Goal: Navigation & Orientation: Find specific page/section

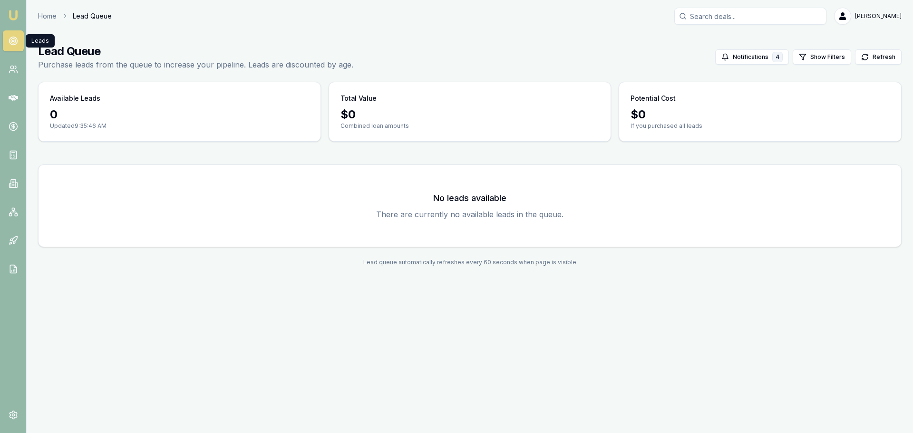
click at [275, 323] on div "Emu Broker Home Lead Queue Jack Armstrong Toggle Menu Lead Queue Purchase leads…" at bounding box center [456, 216] width 913 height 433
click at [17, 73] on icon at bounding box center [14, 70] width 10 height 10
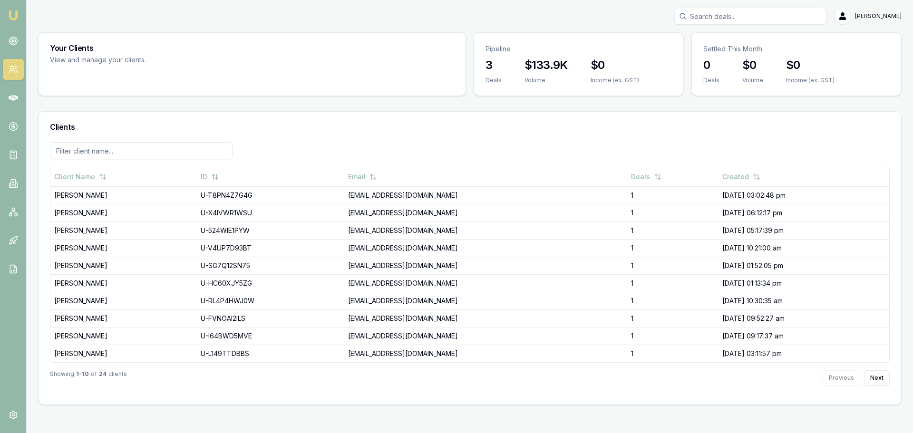
click at [24, 43] on nav "Emu Broker" at bounding box center [13, 143] width 26 height 287
click at [15, 45] on icon at bounding box center [14, 41] width 10 height 10
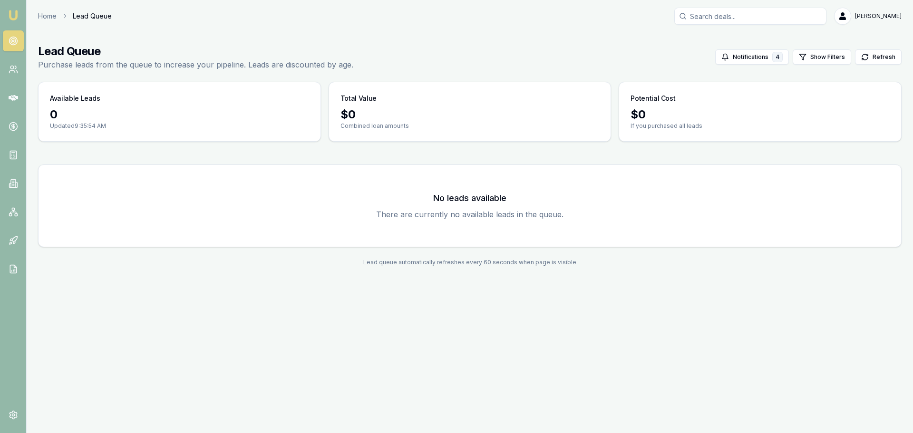
click at [223, 315] on div "Emu Broker Home Lead Queue Jack Armstrong Toggle Menu Lead Queue Purchase leads…" at bounding box center [456, 216] width 913 height 433
click at [17, 71] on icon at bounding box center [16, 72] width 1 height 2
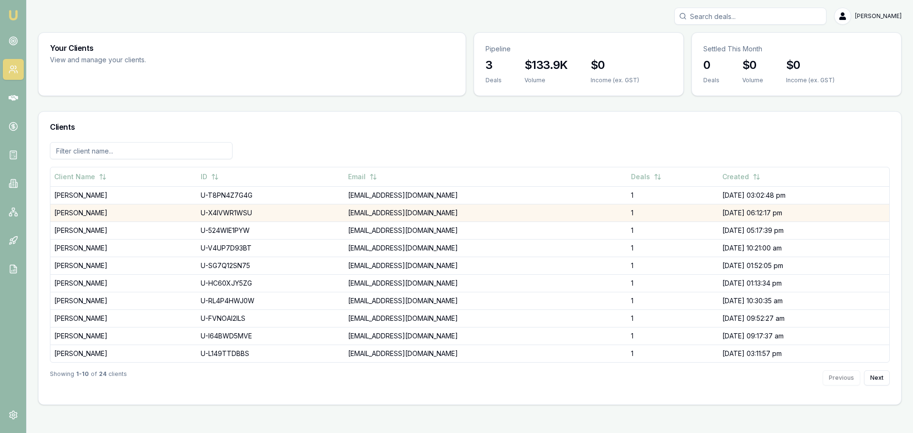
click at [71, 209] on td "SHEHAN PUNCHINILAMELAGE" at bounding box center [123, 213] width 146 height 18
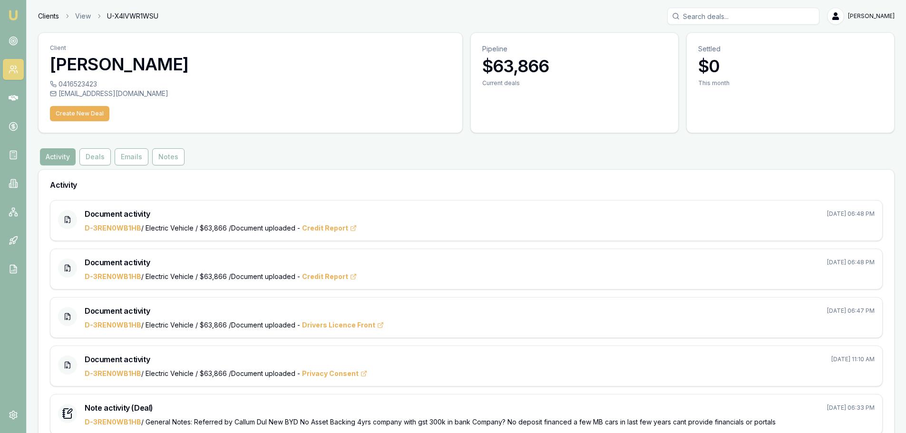
click at [46, 14] on link "Clients" at bounding box center [48, 16] width 21 height 10
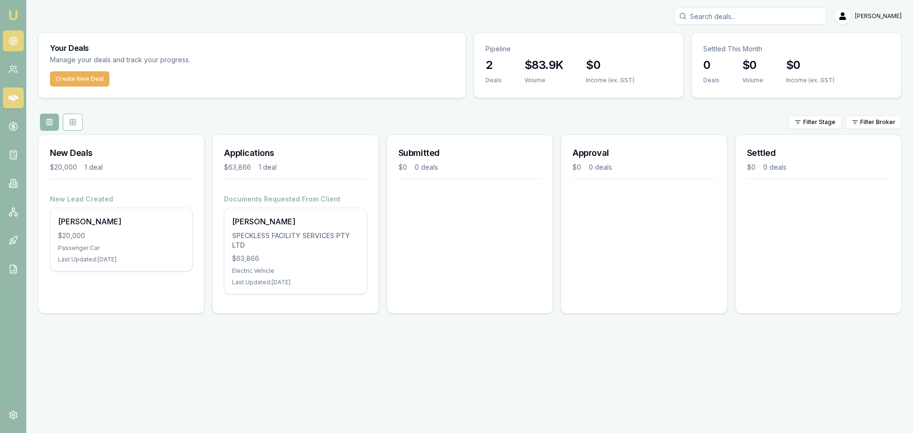
click at [8, 38] on link at bounding box center [13, 40] width 21 height 21
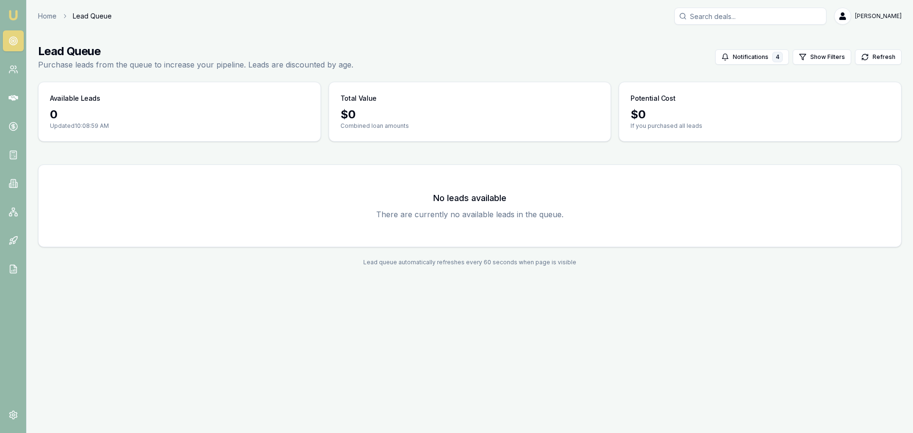
click at [16, 46] on link at bounding box center [13, 40] width 21 height 21
click at [11, 46] on link at bounding box center [13, 40] width 21 height 21
